Goal: Find contact information: Find contact information

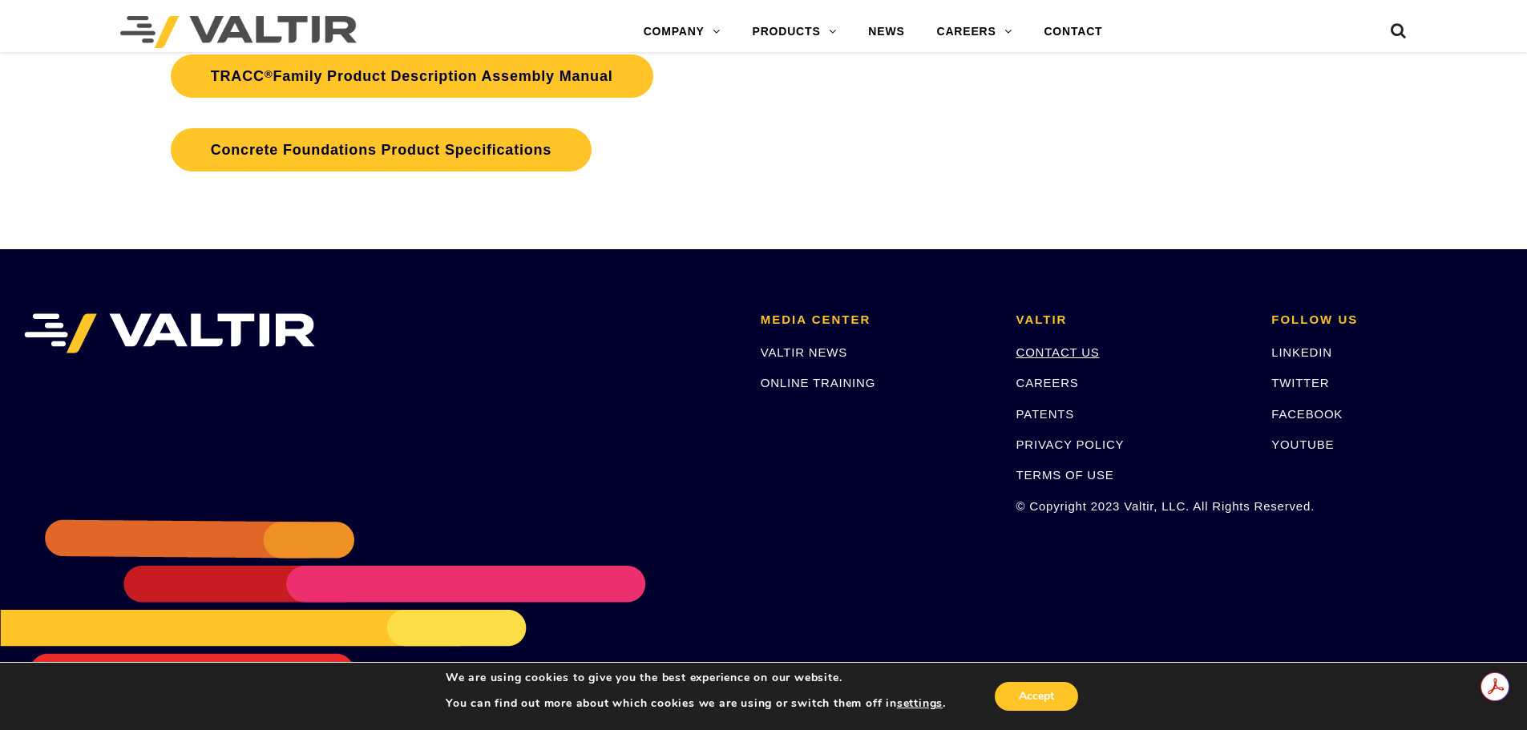
click at [1043, 349] on link "CONTACT US" at bounding box center [1057, 352] width 83 height 14
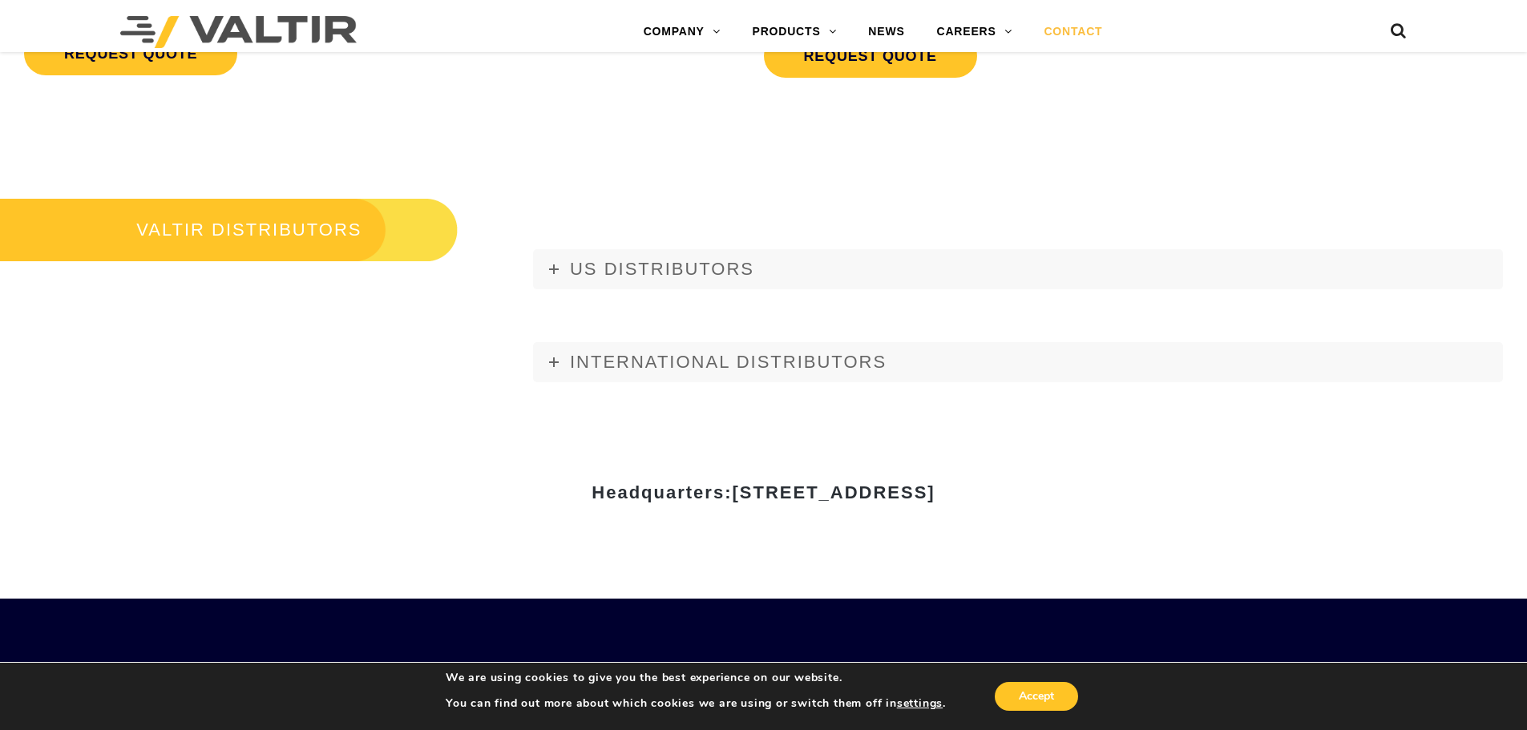
scroll to position [1924, 0]
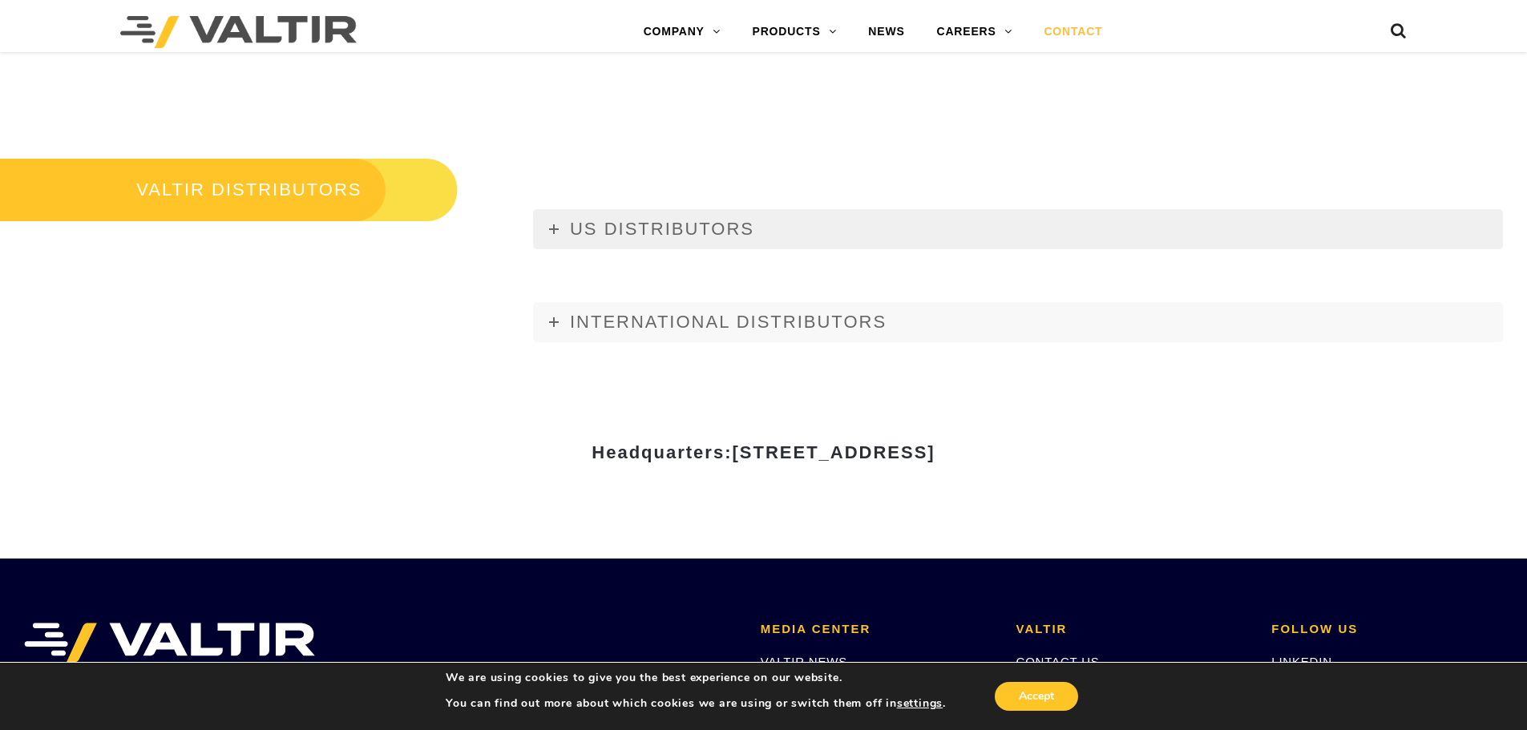
click at [630, 222] on span "US DISTRIBUTORS" at bounding box center [662, 229] width 184 height 20
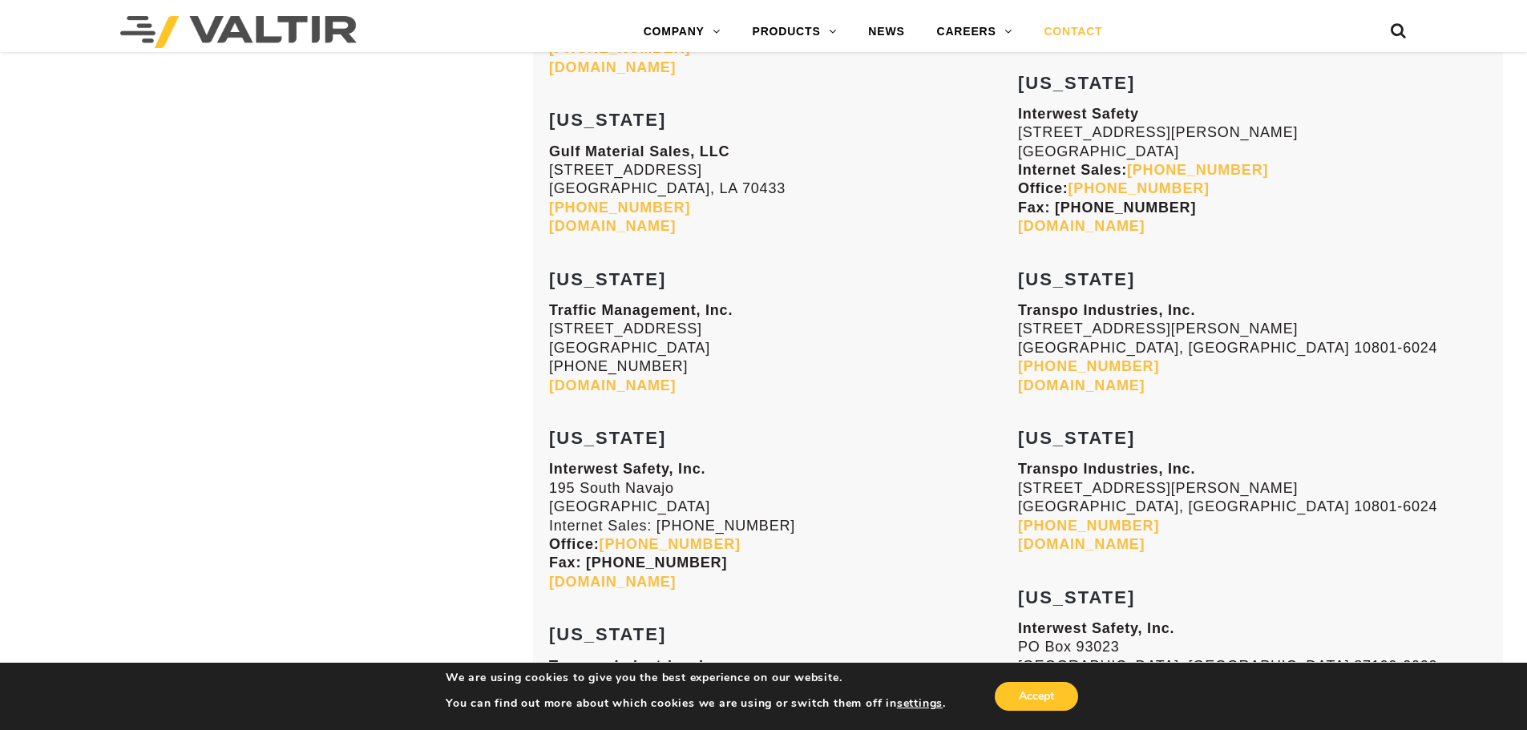
scroll to position [2645, 0]
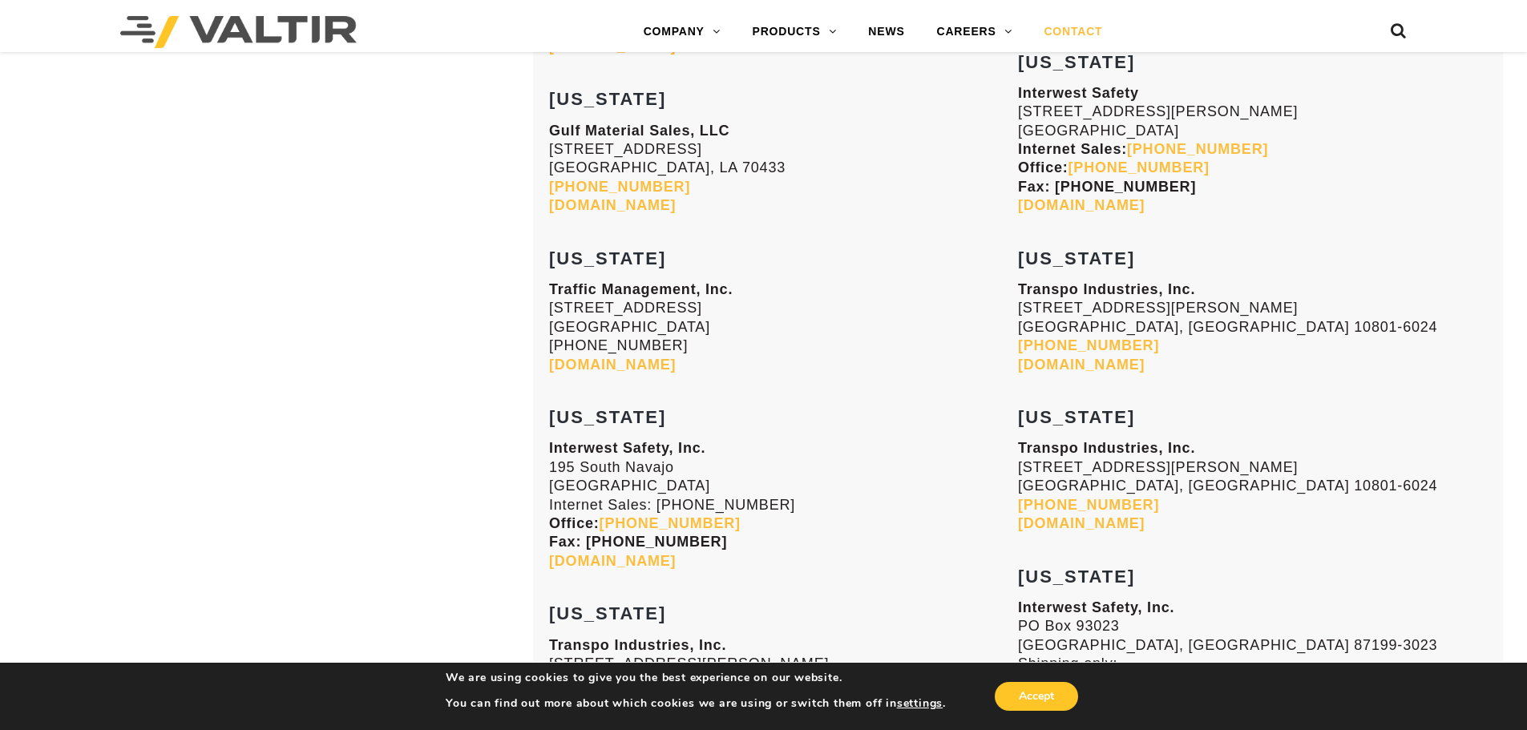
click at [634, 299] on p "Traffic Management, Inc. [STREET_ADDRESS] [PHONE_NUMBER] [DOMAIN_NAME]" at bounding box center [783, 328] width 469 height 94
click at [600, 305] on p "Traffic Management, Inc. [STREET_ADDRESS] [PHONE_NUMBER] [DOMAIN_NAME]" at bounding box center [783, 328] width 469 height 94
click at [611, 362] on link "[DOMAIN_NAME]" at bounding box center [612, 365] width 127 height 16
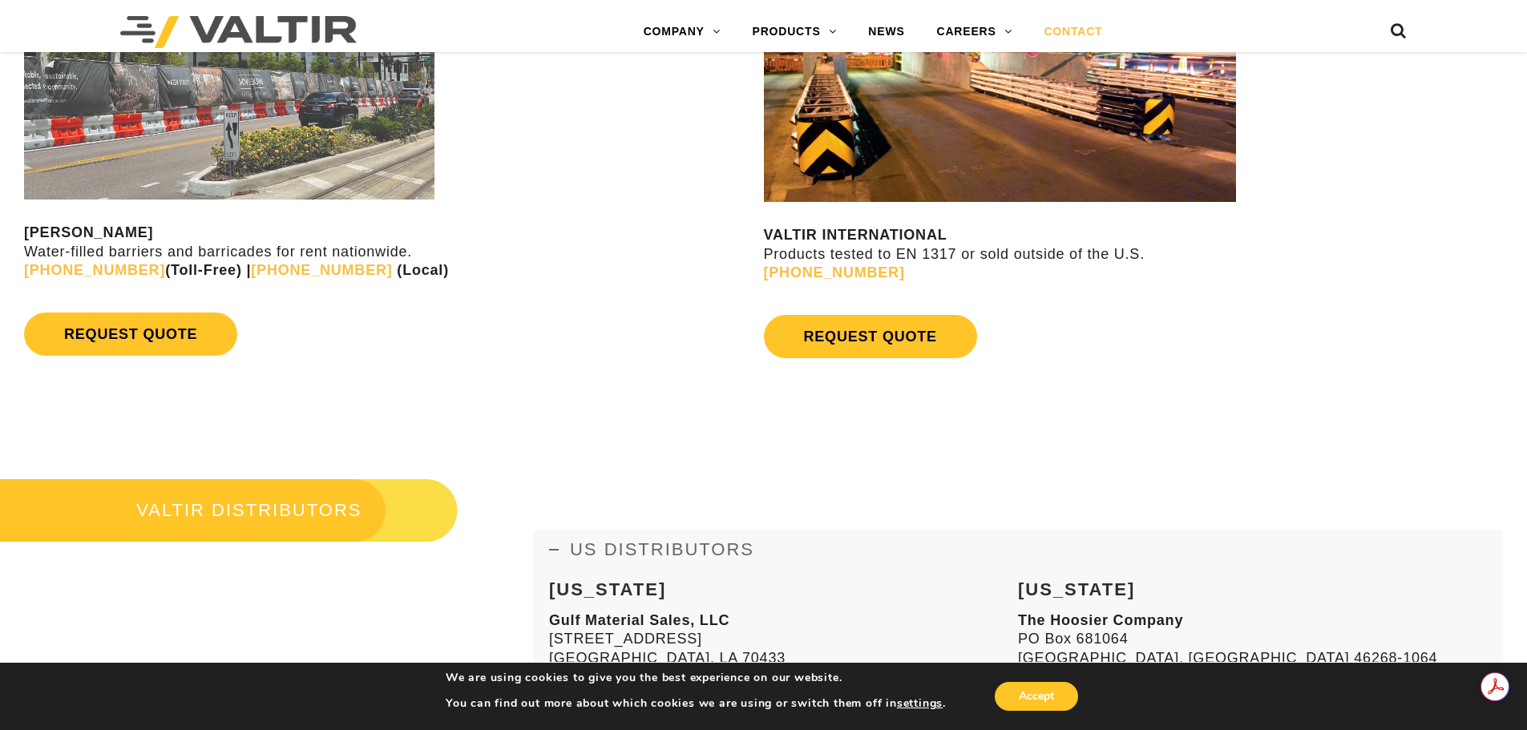
scroll to position [962, 0]
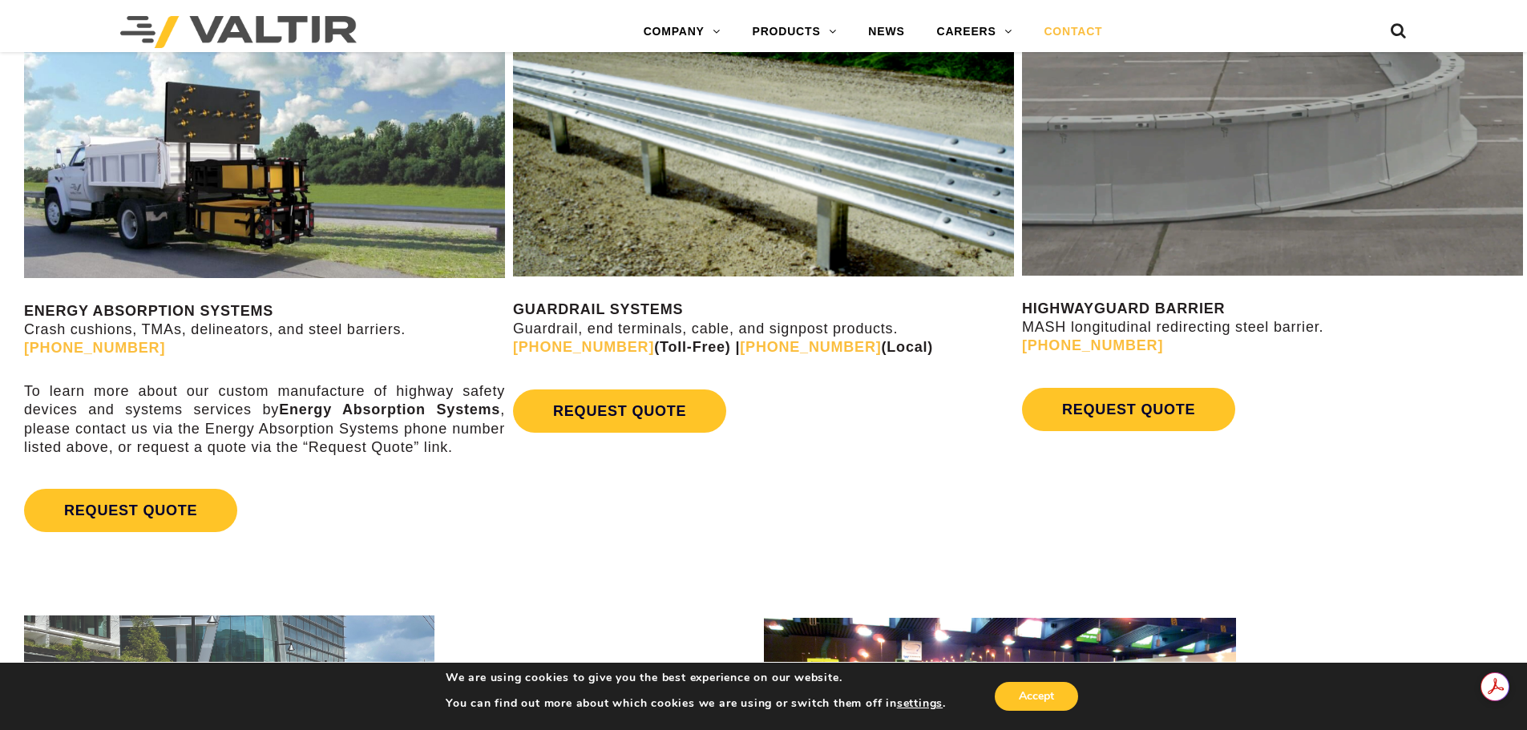
click at [180, 204] on img at bounding box center [264, 151] width 481 height 253
click at [159, 344] on p "ENERGY ABSORPTION SYSTEMS Crash cushions, TMAs, delineators, and steel barriers…" at bounding box center [264, 330] width 481 height 56
click at [133, 496] on link "REQUEST QUOTE" at bounding box center [130, 510] width 213 height 43
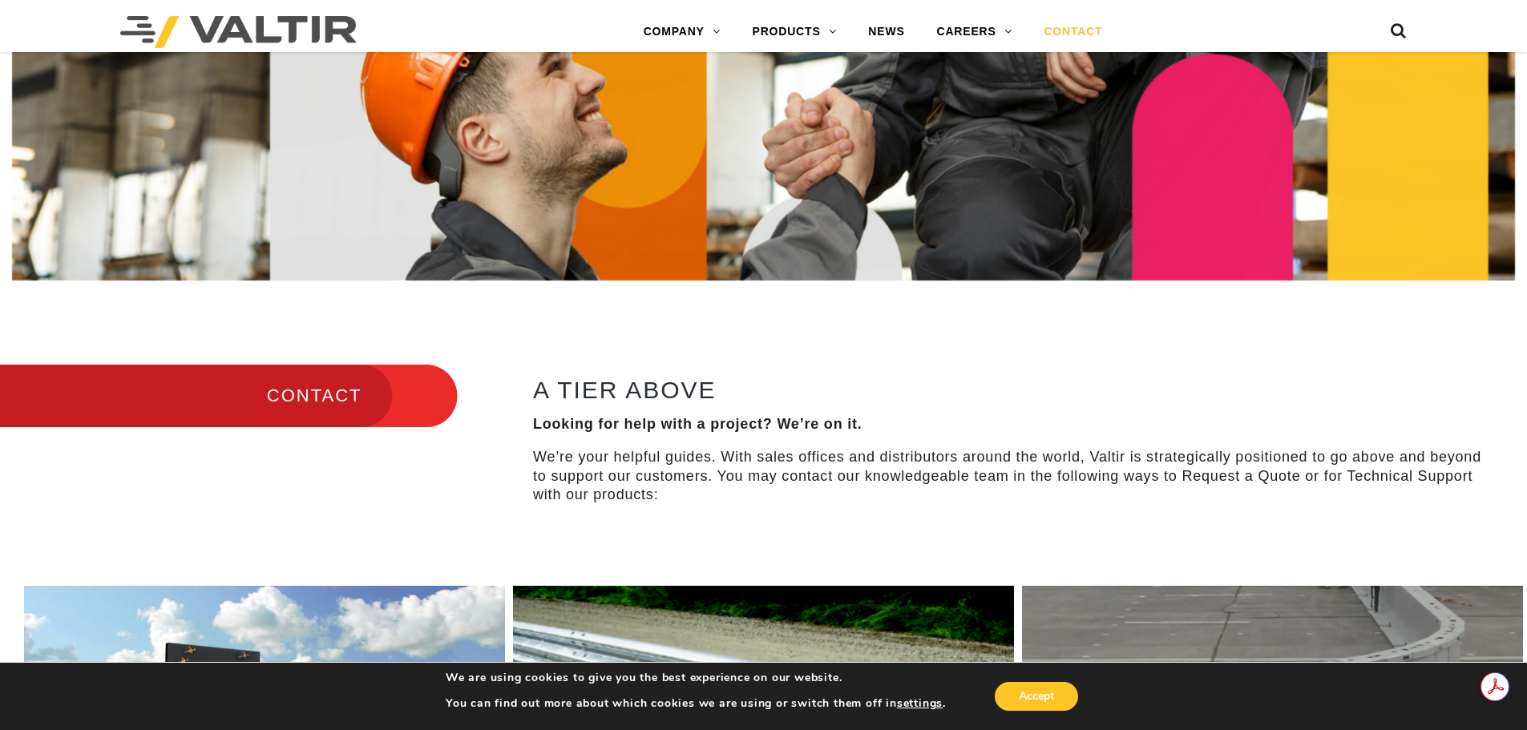
scroll to position [0, 0]
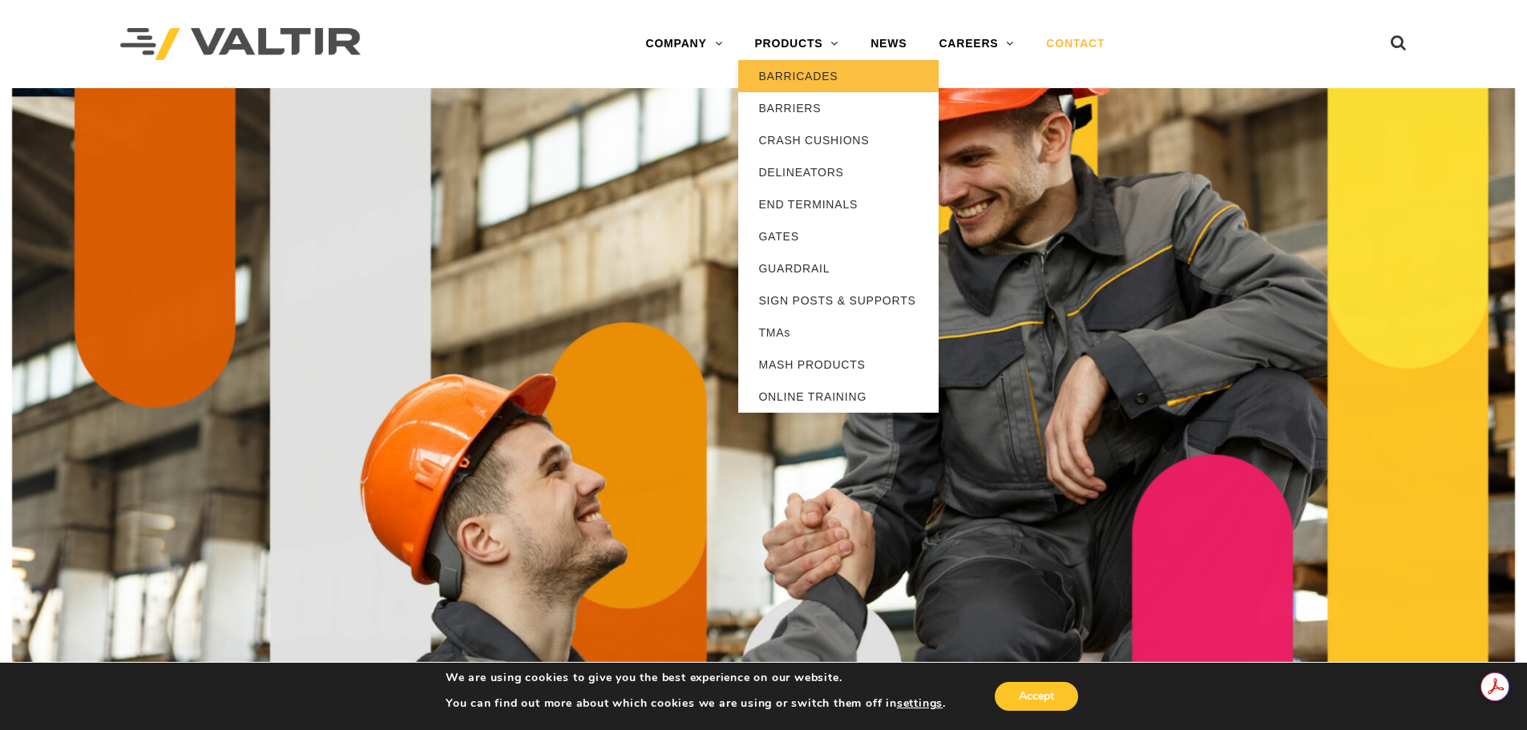
click at [784, 69] on link "BARRICADES" at bounding box center [838, 76] width 200 height 32
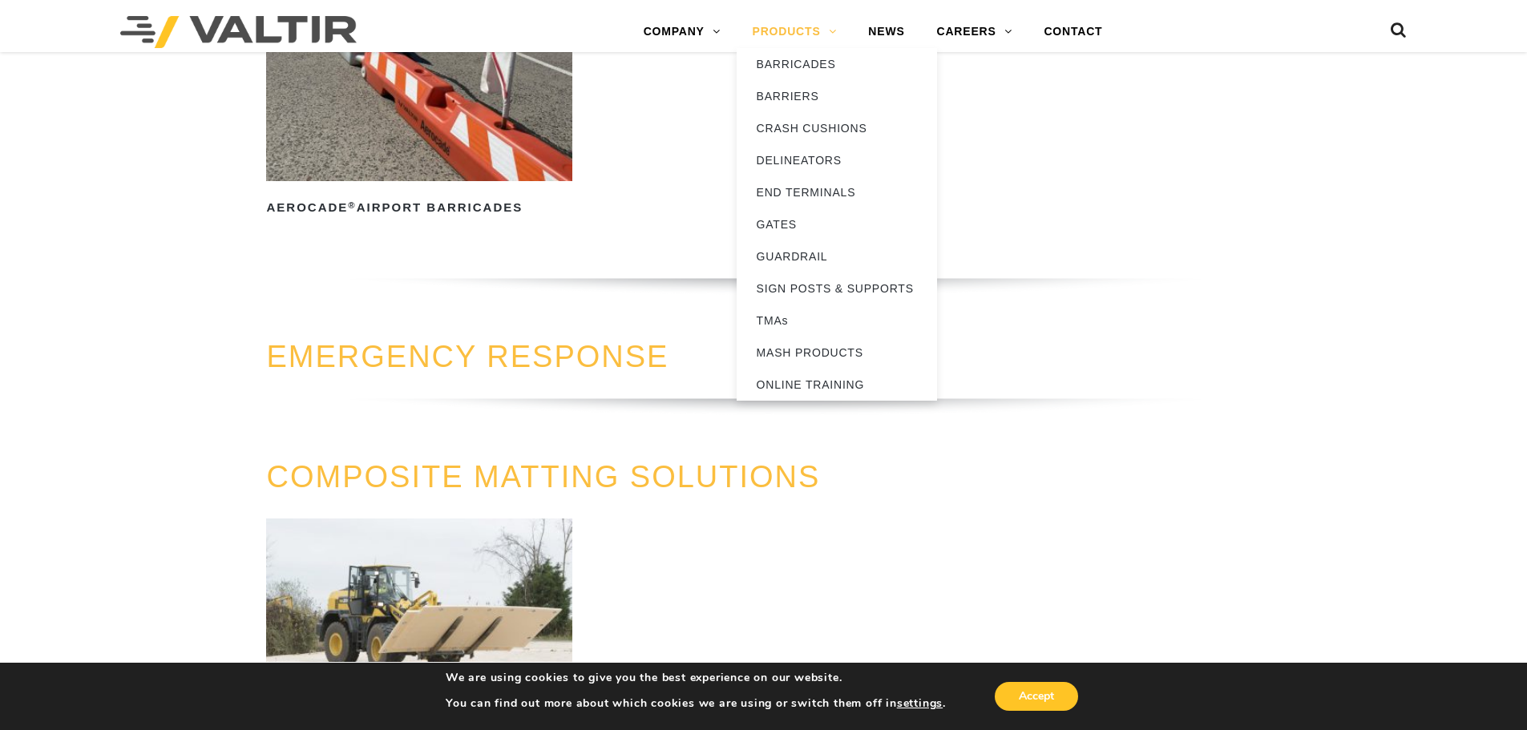
scroll to position [1525, 0]
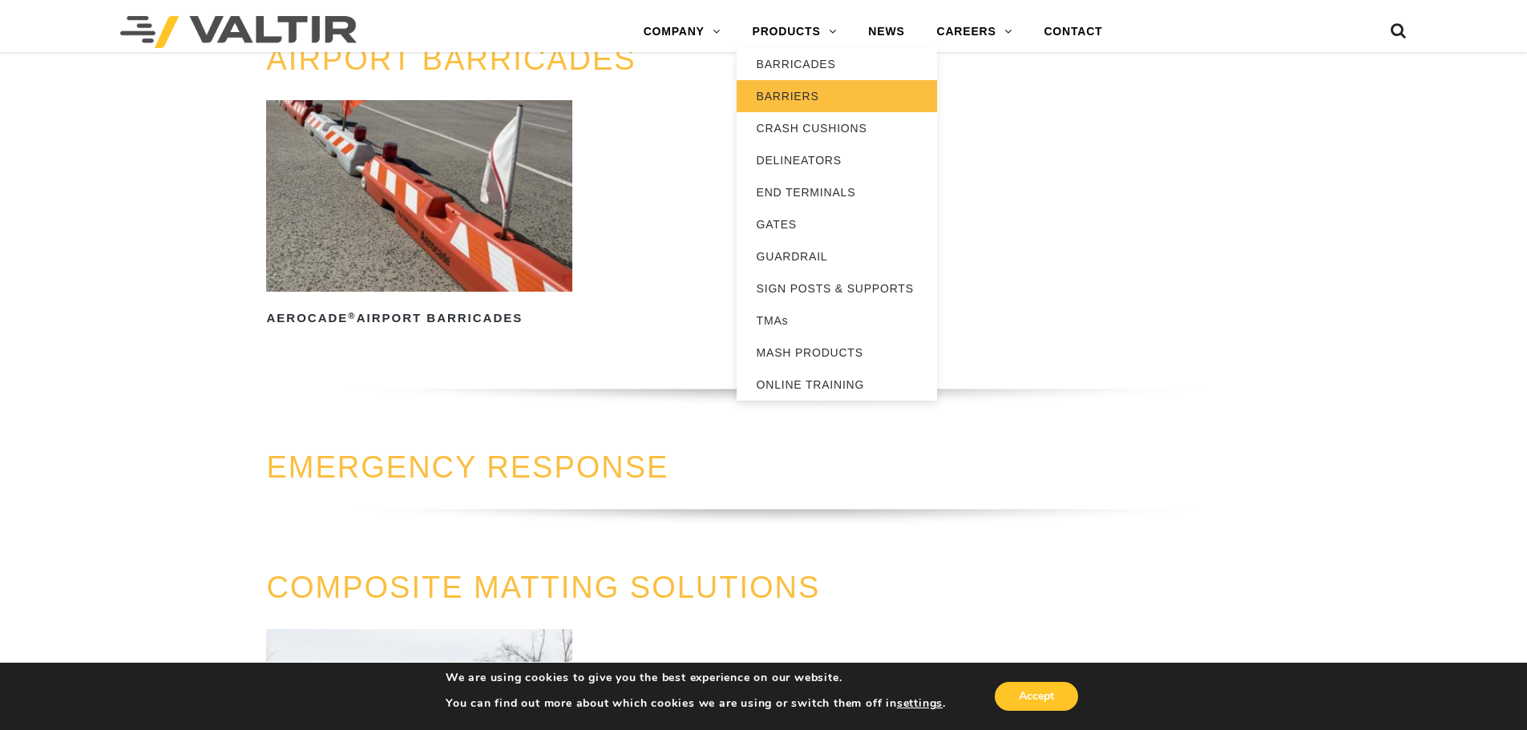
click at [809, 91] on link "BARRIERS" at bounding box center [837, 96] width 200 height 32
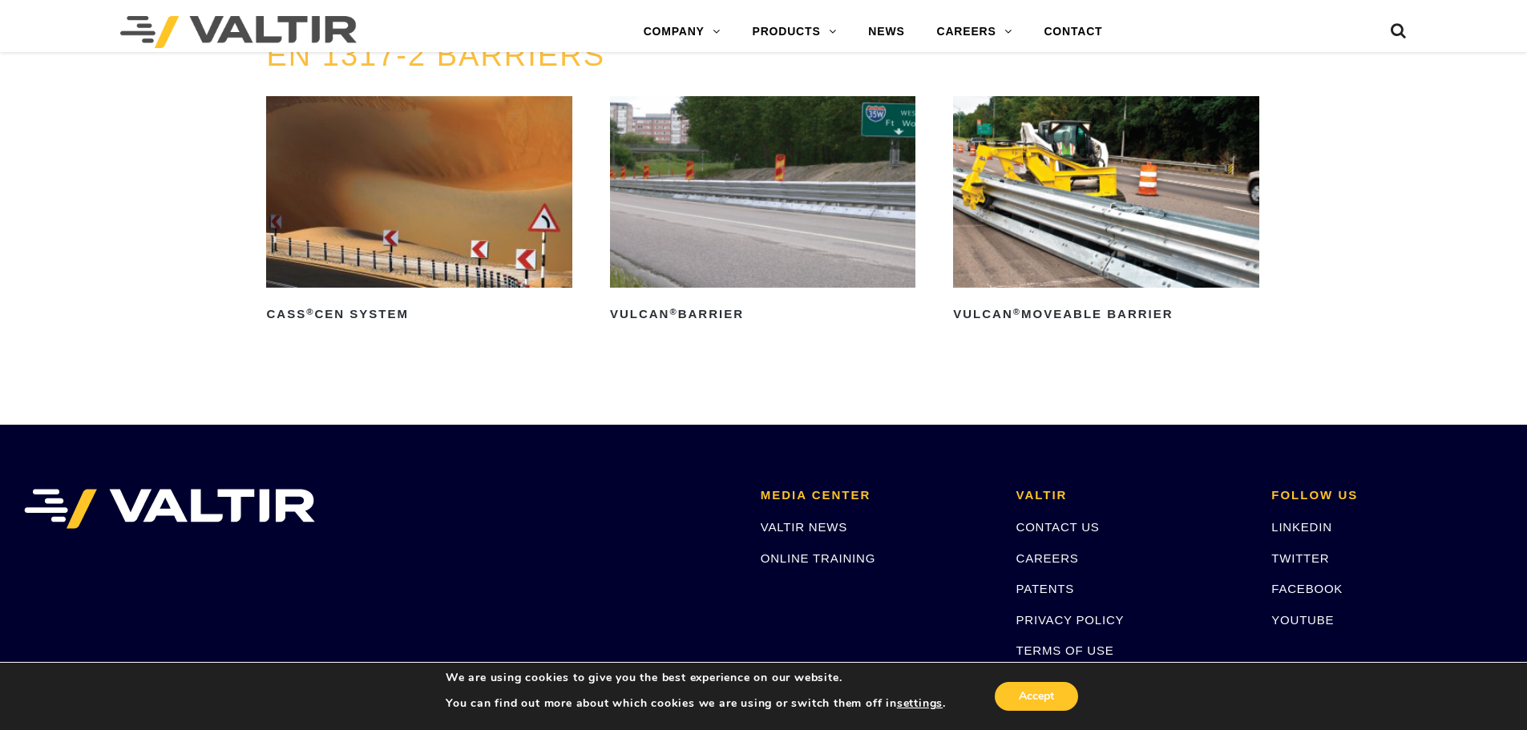
scroll to position [3371, 0]
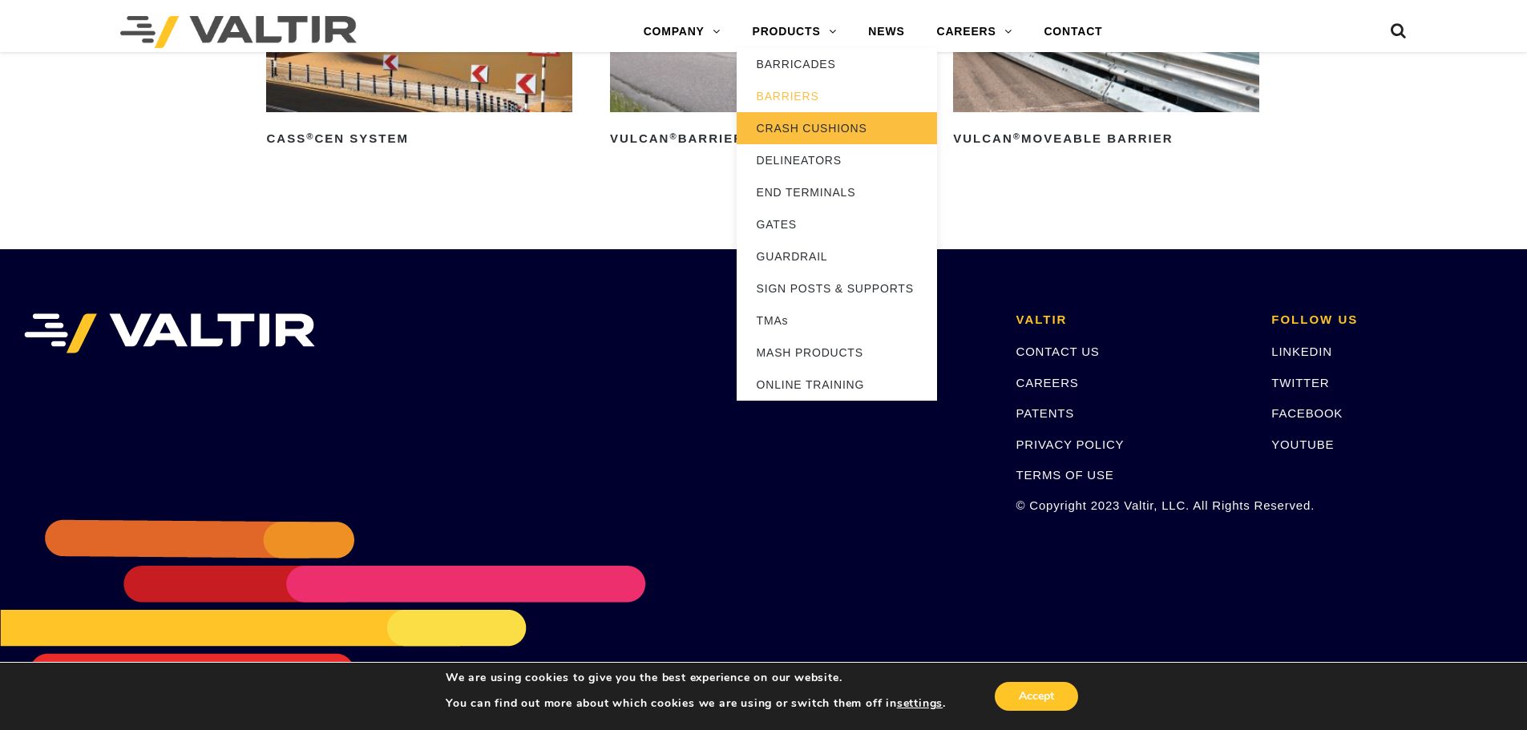
click at [790, 116] on link "CRASH CUSHIONS" at bounding box center [837, 128] width 200 height 32
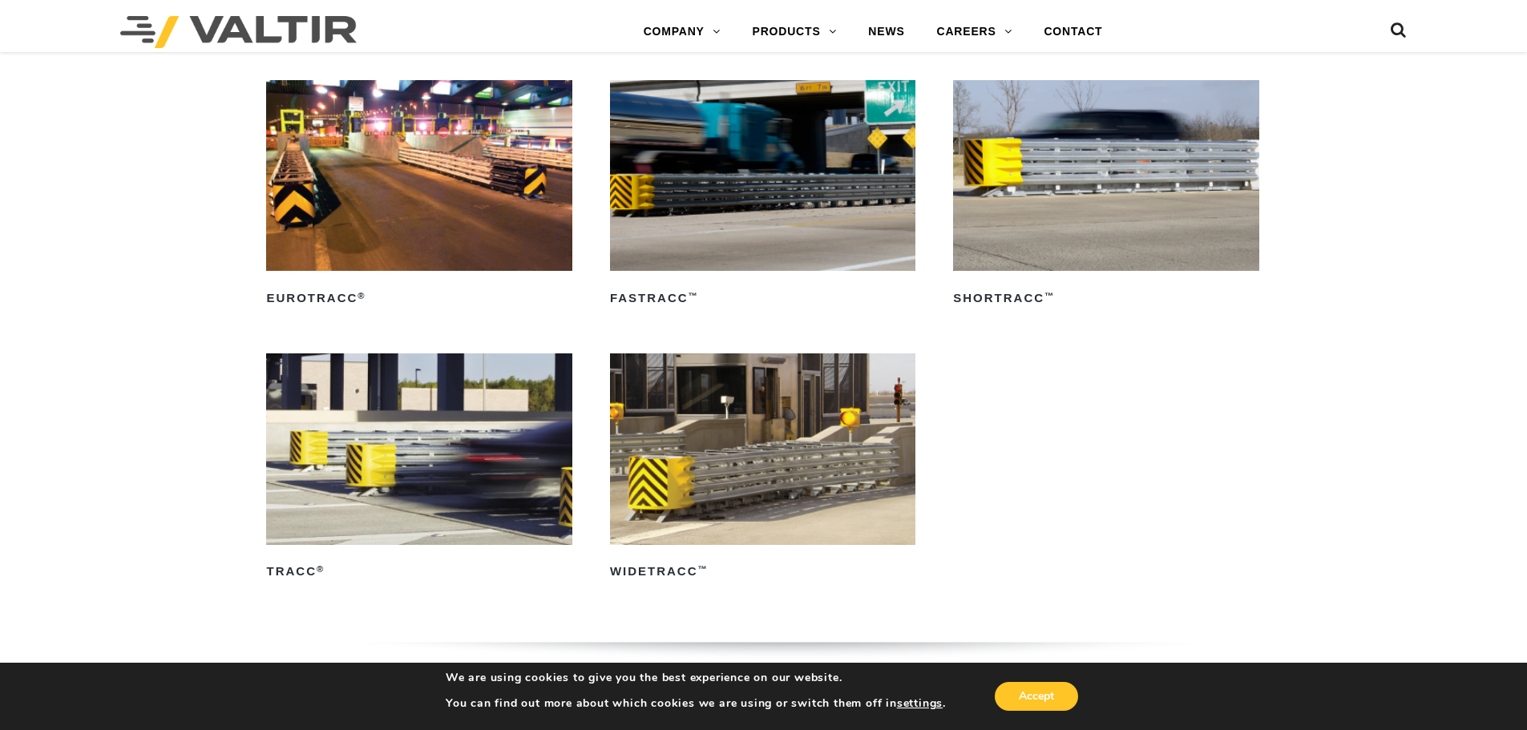
scroll to position [2806, 0]
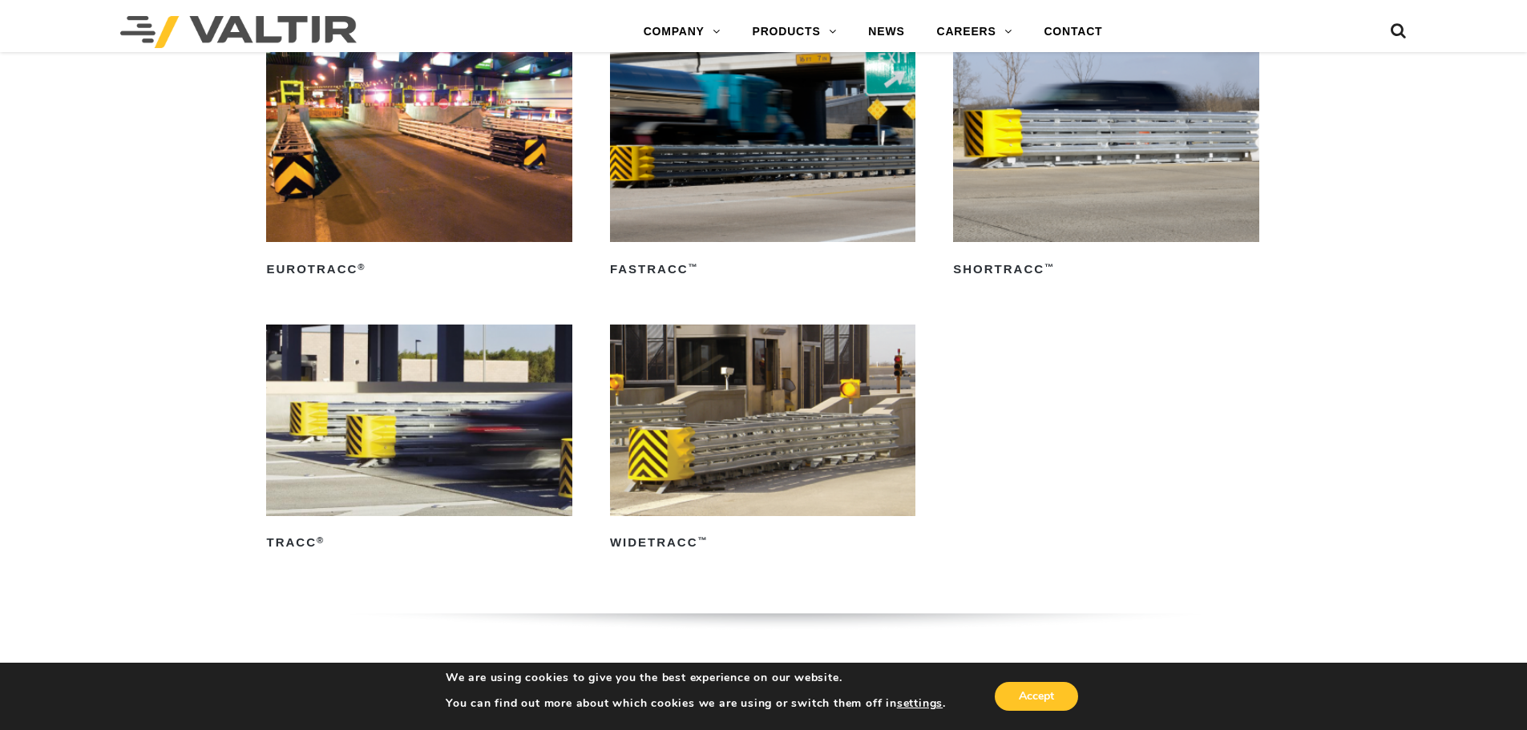
click at [441, 437] on img at bounding box center [418, 420] width 305 height 191
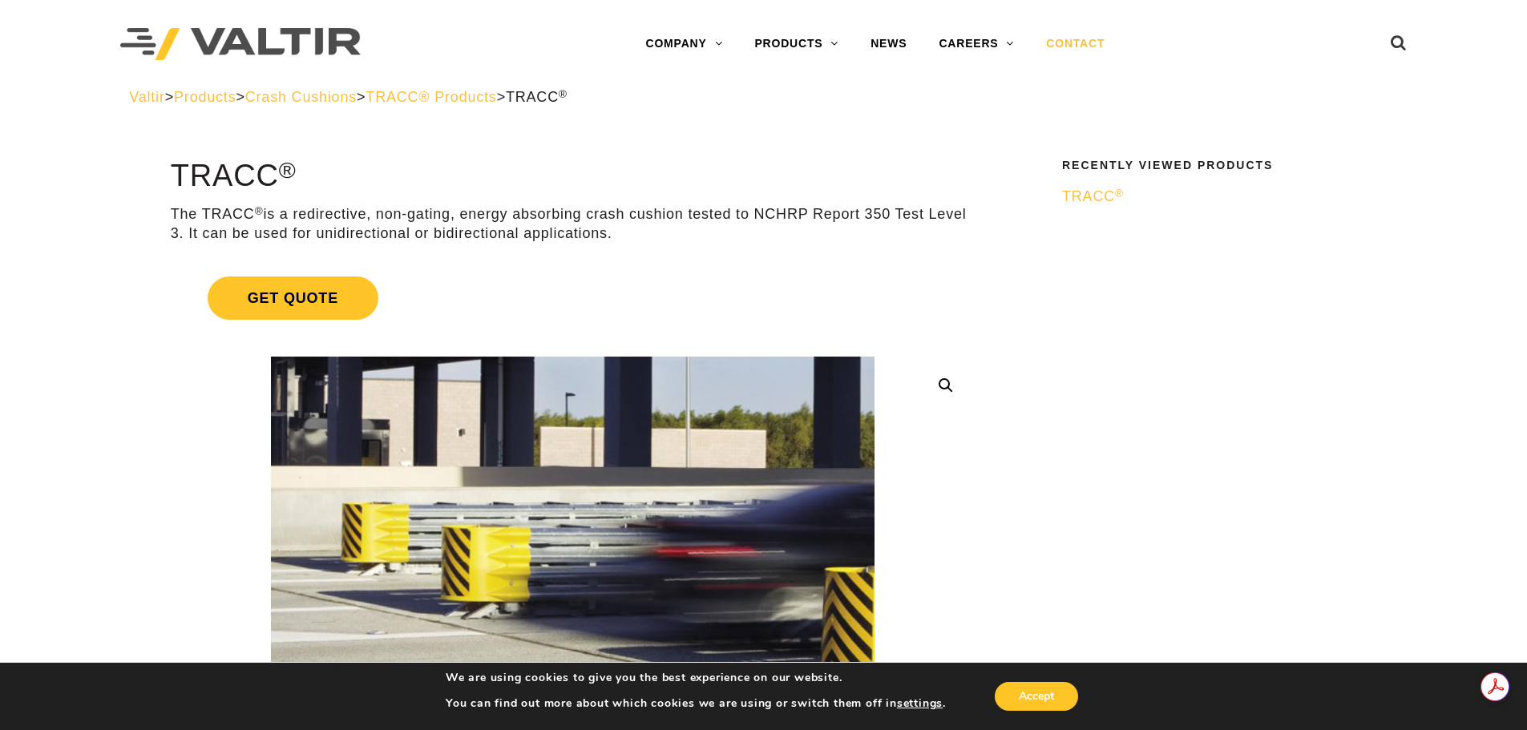
click at [1077, 42] on link "CONTACT" at bounding box center [1075, 44] width 91 height 32
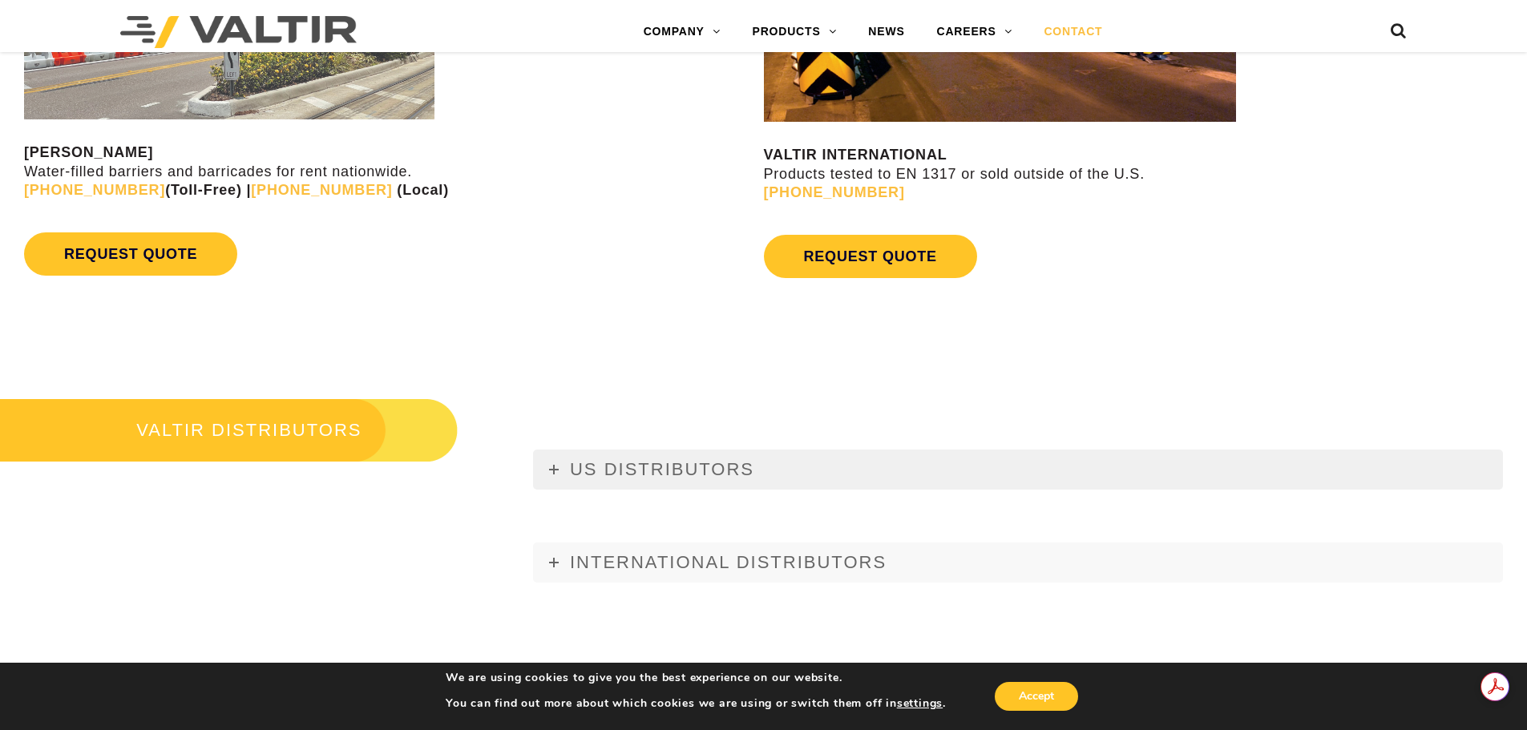
click at [556, 470] on icon at bounding box center [554, 470] width 10 height 10
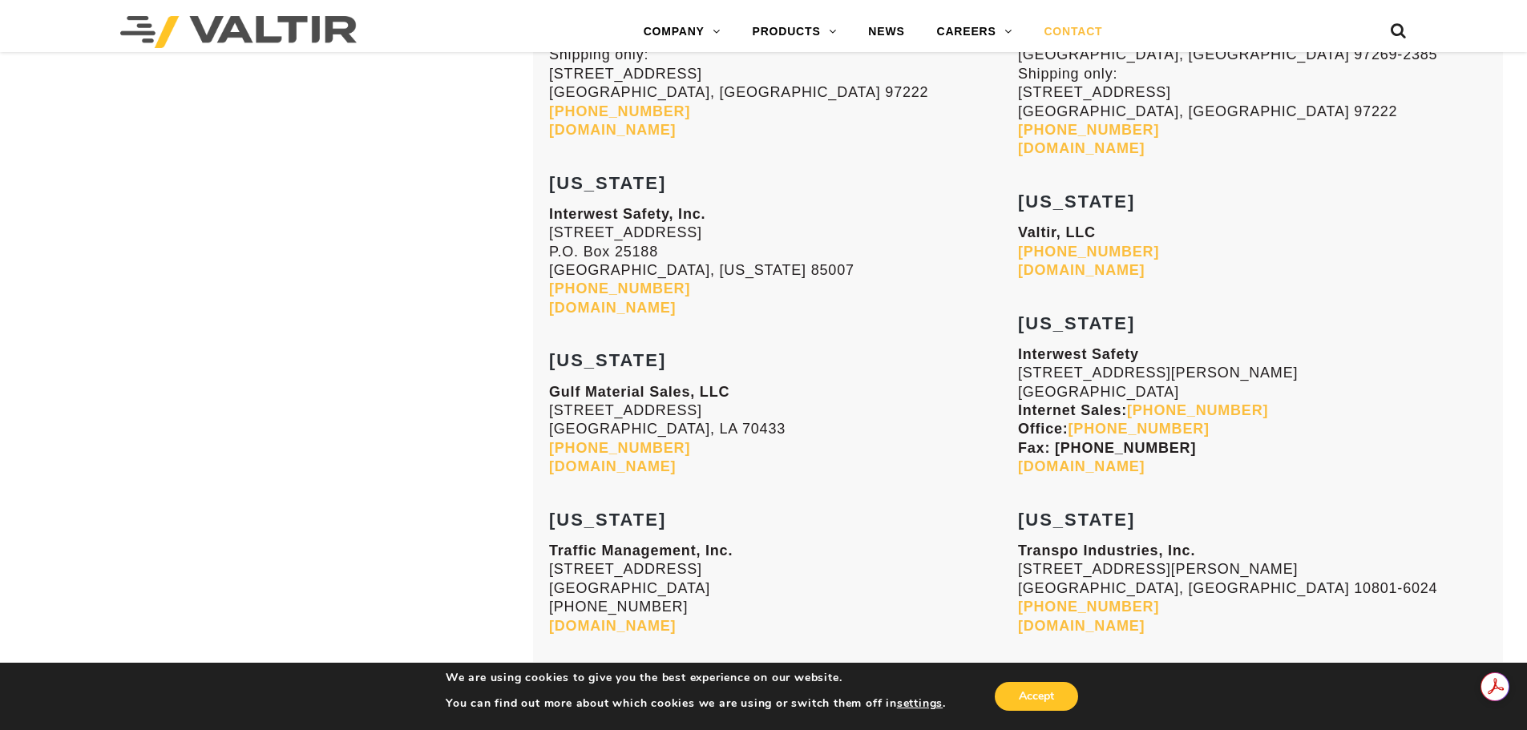
scroll to position [2485, 0]
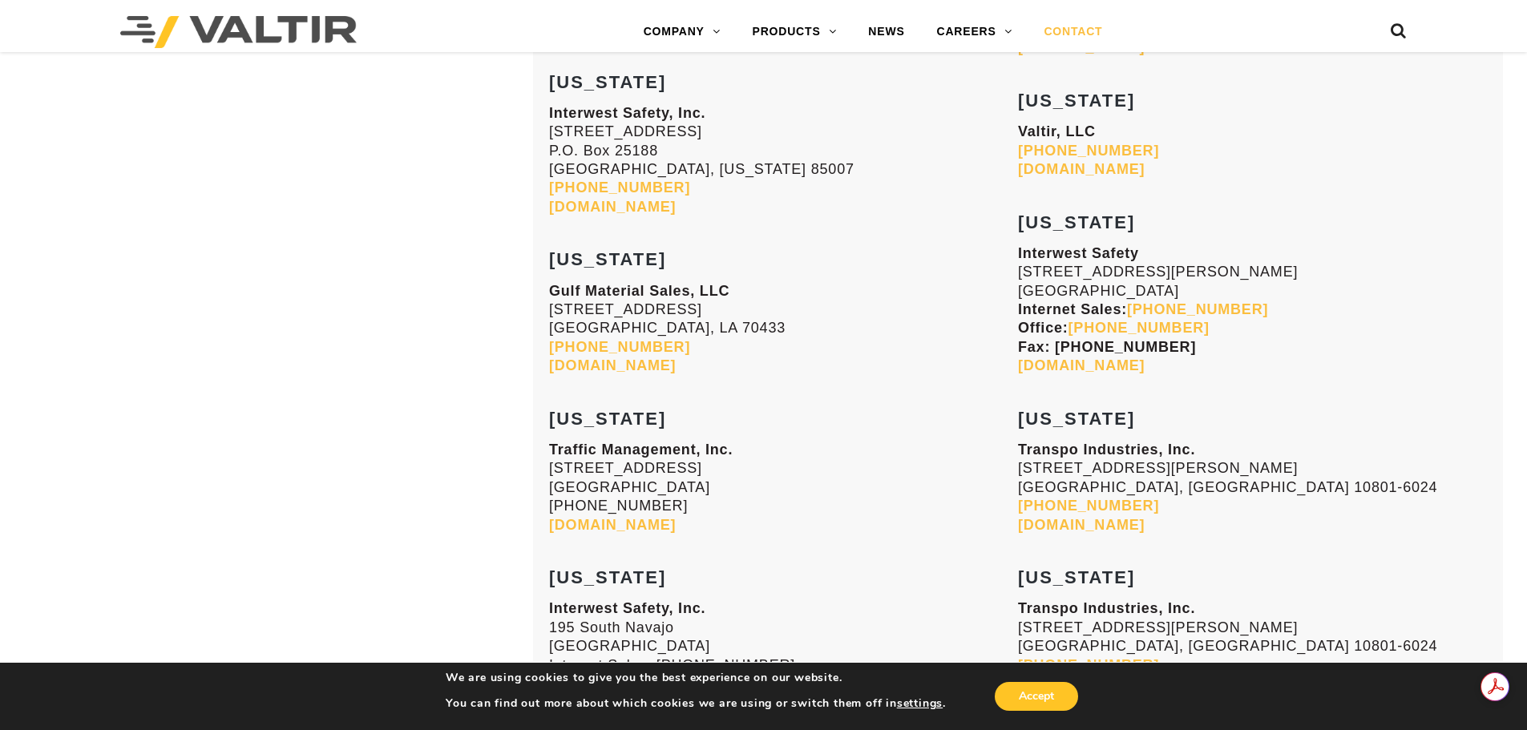
click at [591, 460] on p "Traffic Management, Inc. [STREET_ADDRESS] [PHONE_NUMBER] [DOMAIN_NAME]" at bounding box center [783, 488] width 469 height 94
click at [618, 518] on link "[DOMAIN_NAME]" at bounding box center [612, 525] width 127 height 16
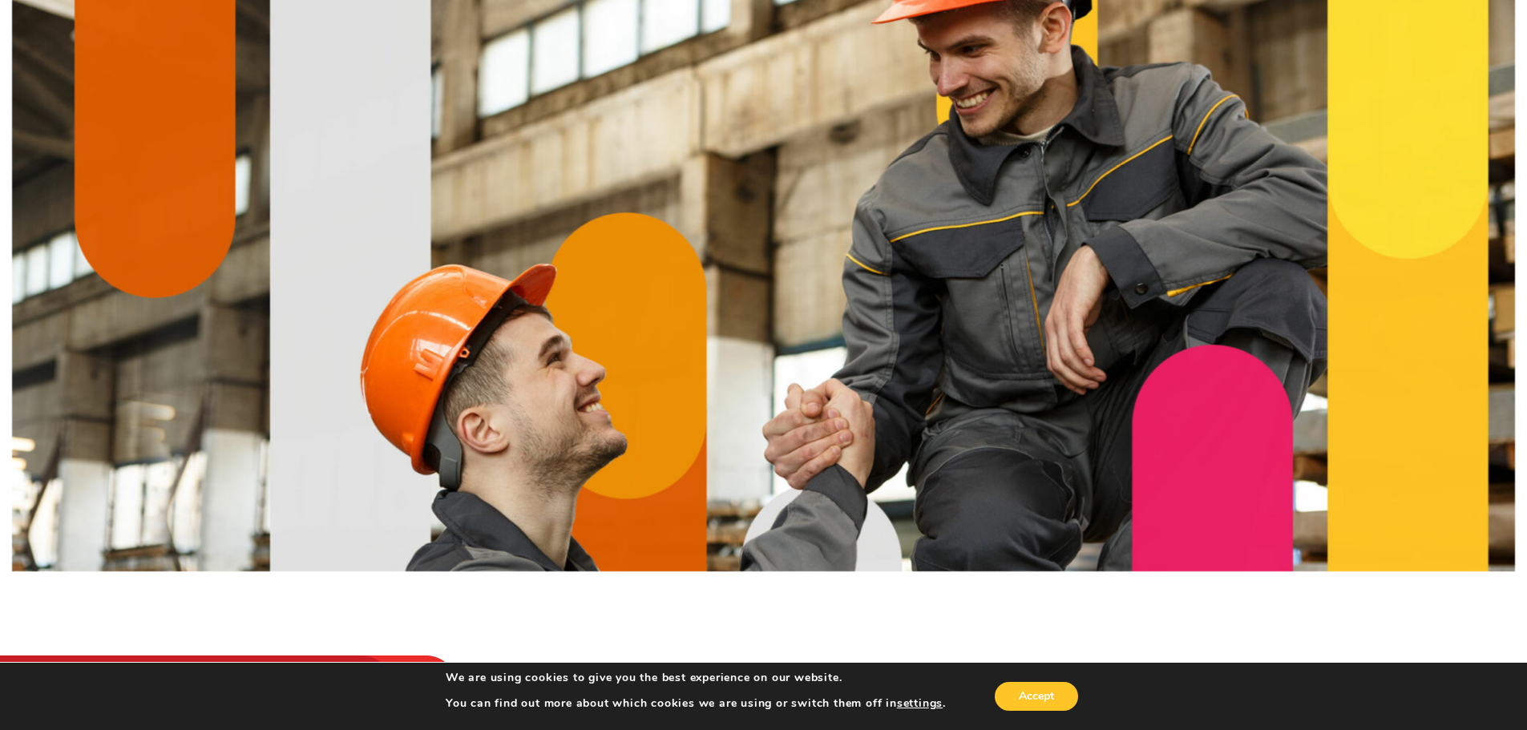
scroll to position [80, 0]
